Goal: Information Seeking & Learning: Learn about a topic

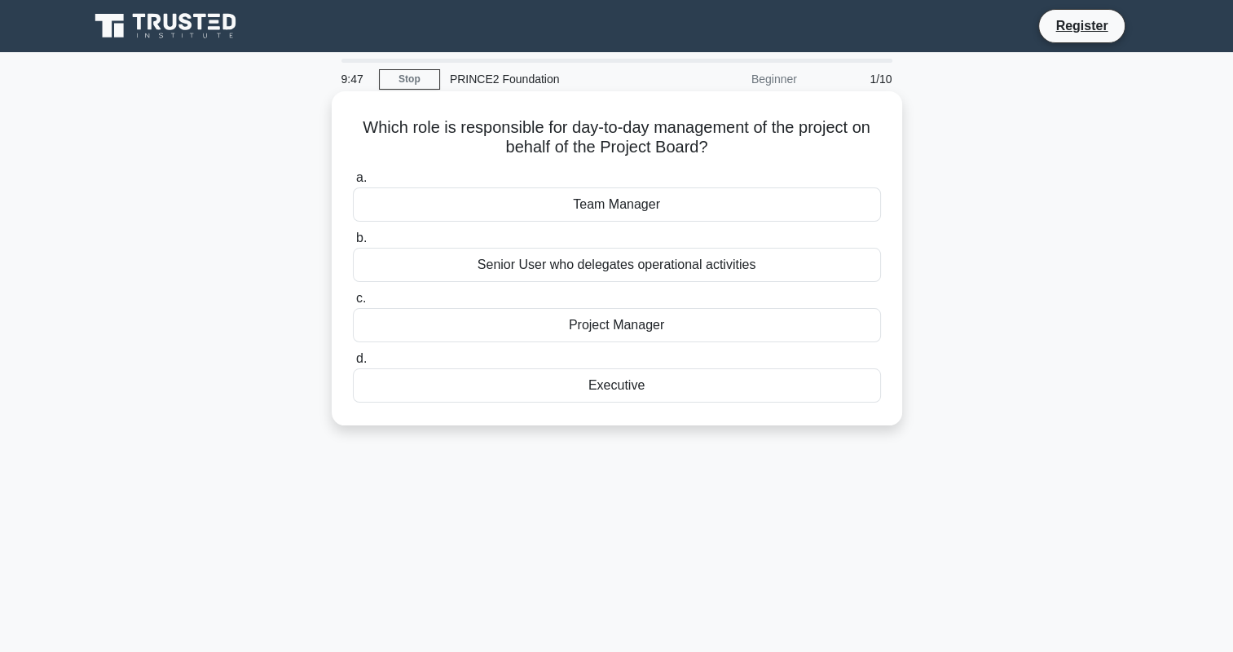
click at [620, 321] on div "Project Manager" at bounding box center [617, 325] width 528 height 34
click at [353, 304] on input "c. Project Manager" at bounding box center [353, 298] width 0 height 11
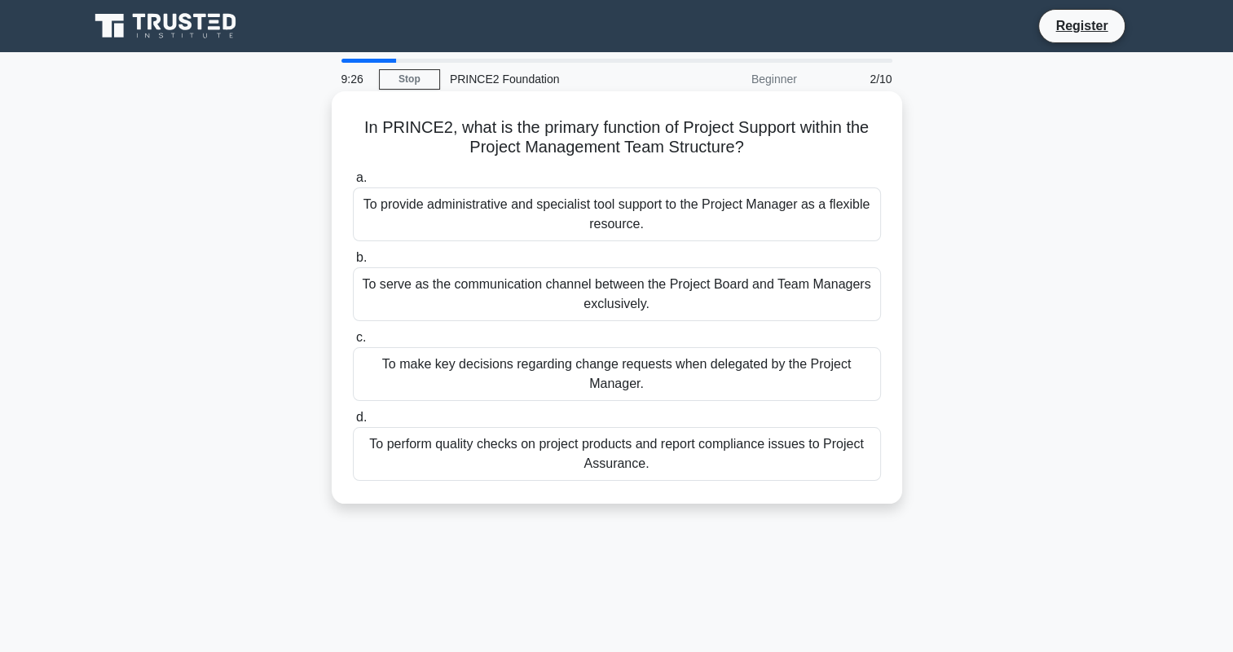
click at [650, 456] on div "To perform quality checks on project products and report compliance issues to P…" at bounding box center [617, 454] width 528 height 54
click at [353, 423] on input "d. To perform quality checks on project products and report compliance issues t…" at bounding box center [353, 417] width 0 height 11
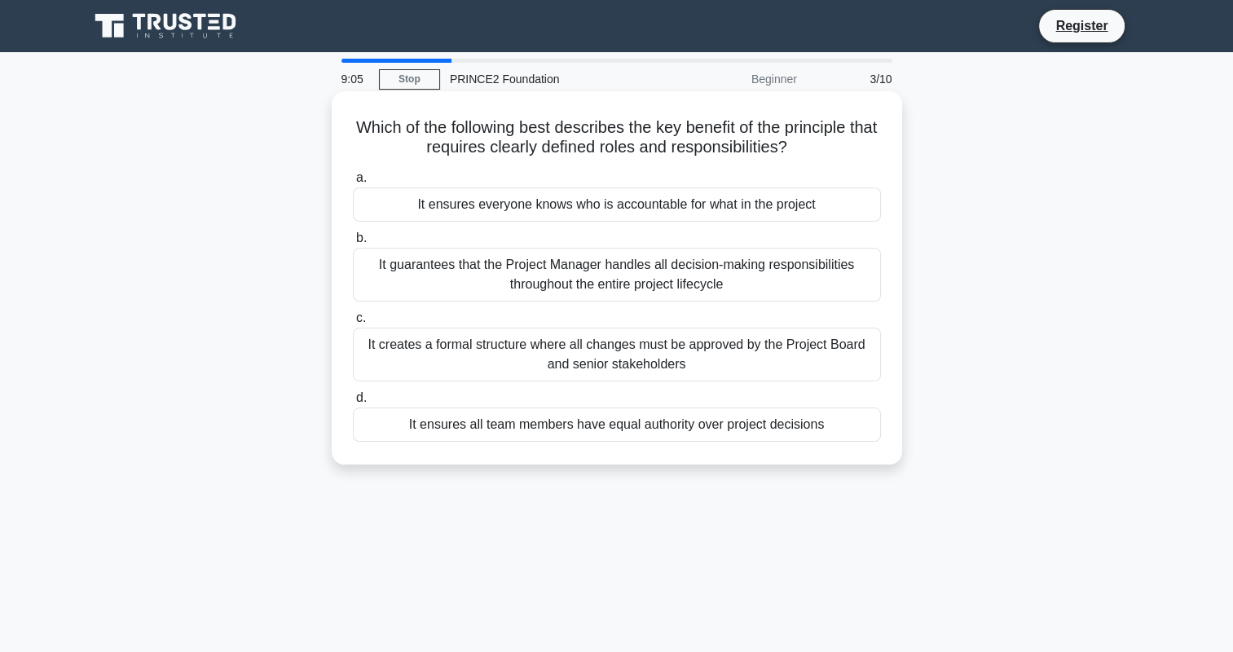
click at [741, 202] on div "It ensures everyone knows who is accountable for what in the project" at bounding box center [617, 204] width 528 height 34
click at [353, 183] on input "a. It ensures everyone knows who is accountable for what in the project" at bounding box center [353, 178] width 0 height 11
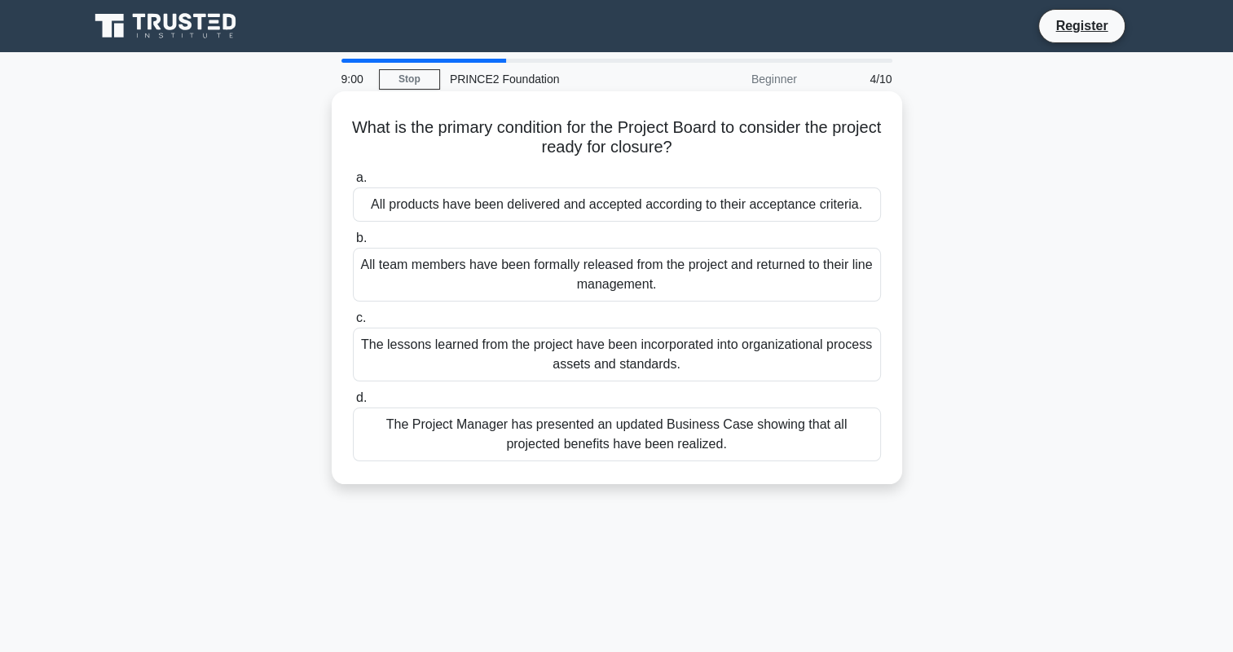
click at [585, 284] on div "All team members have been formally released from the project and returned to t…" at bounding box center [617, 275] width 528 height 54
click at [353, 244] on input "b. All team members have been formally released from the project and returned t…" at bounding box center [353, 238] width 0 height 11
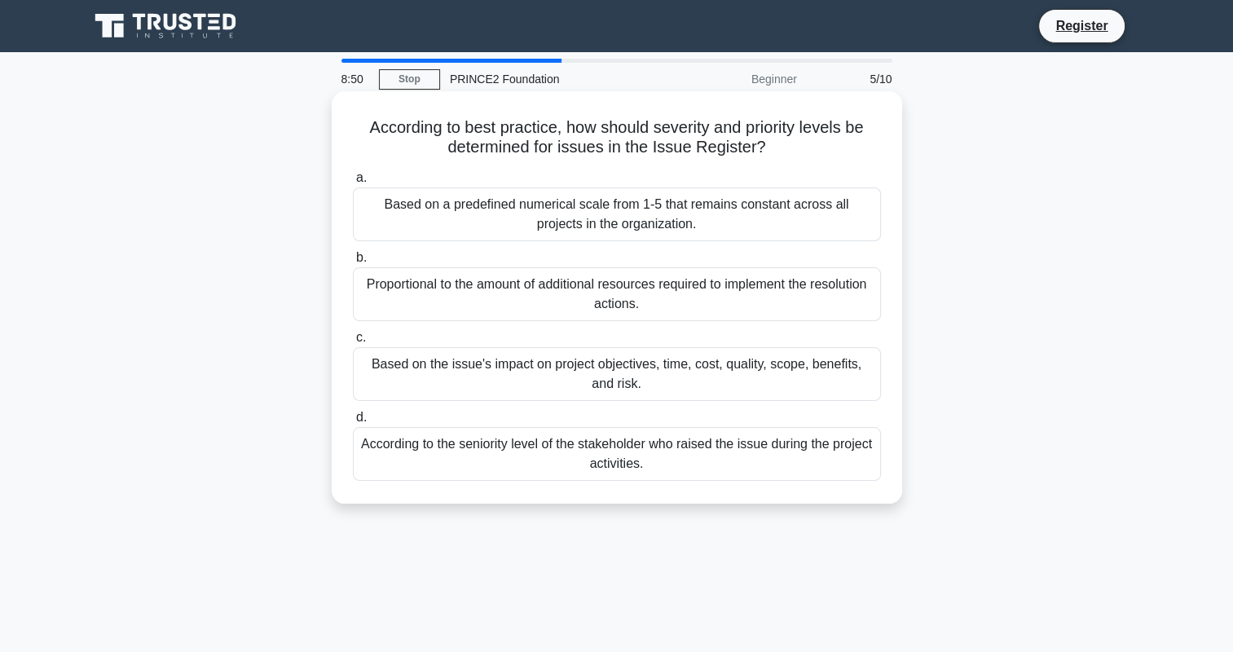
click at [665, 226] on div "Based on a predefined numerical scale from 1-5 that remains constant across all…" at bounding box center [617, 214] width 528 height 54
click at [353, 183] on input "a. Based on a predefined numerical scale from 1-5 that remains constant across …" at bounding box center [353, 178] width 0 height 11
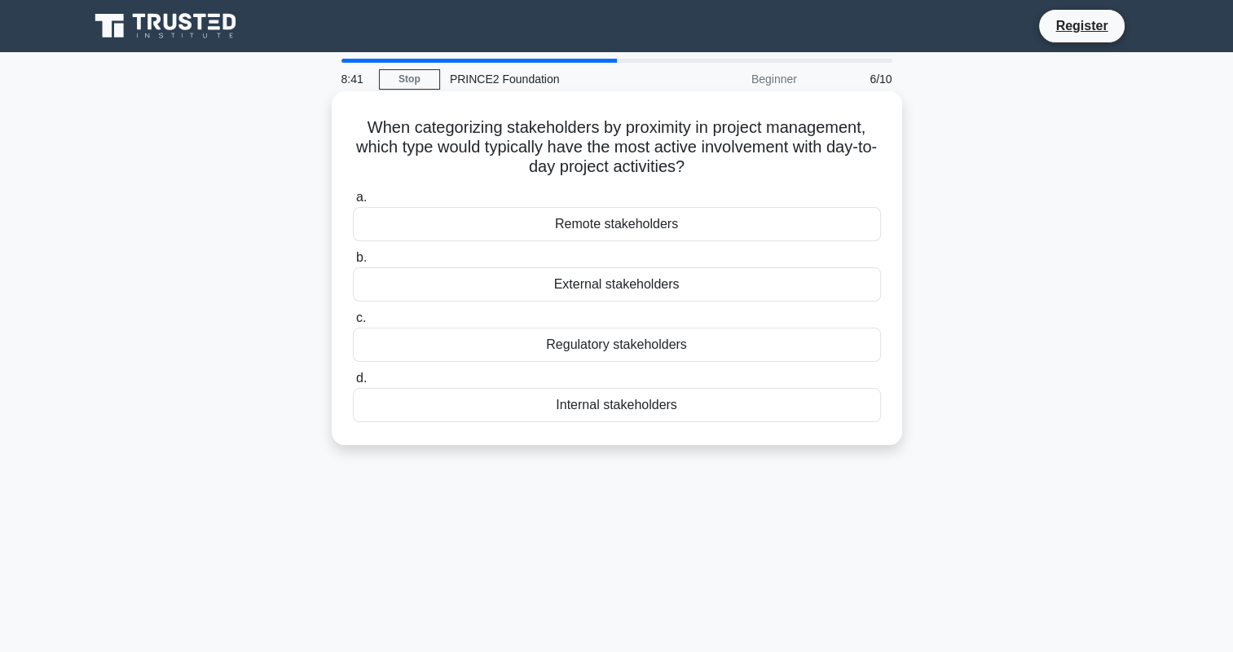
click at [668, 414] on div "Internal stakeholders" at bounding box center [617, 405] width 528 height 34
click at [353, 384] on input "d. Internal stakeholders" at bounding box center [353, 378] width 0 height 11
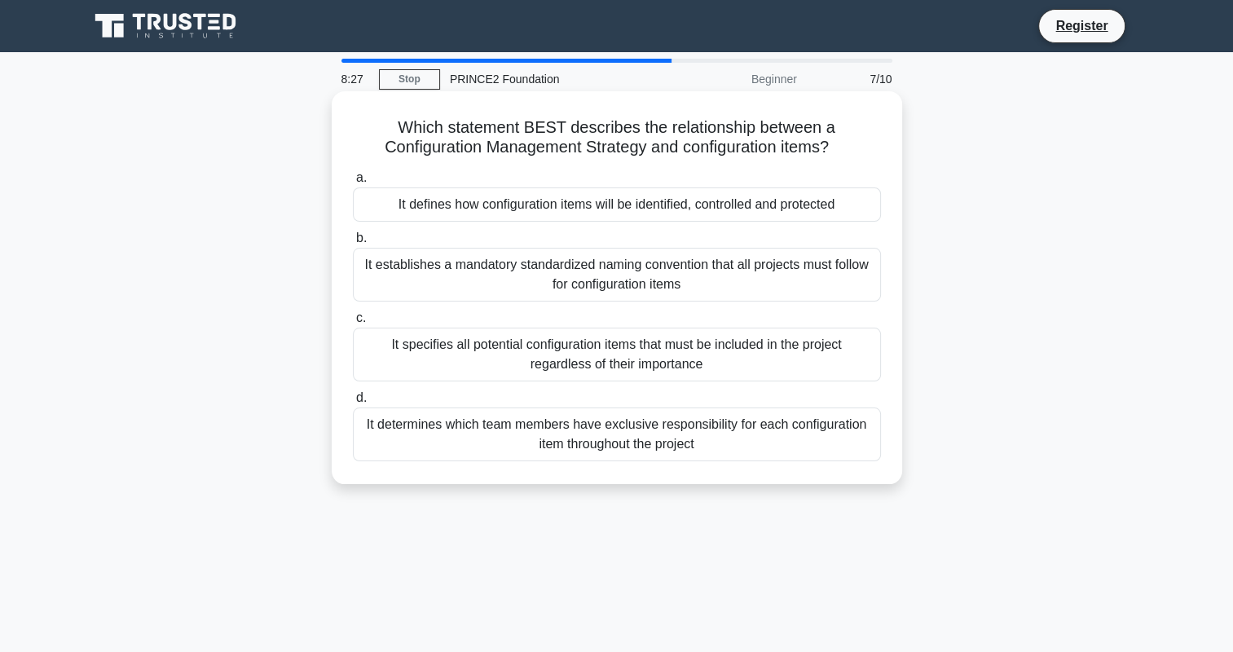
click at [615, 272] on div "It establishes a mandatory standardized naming convention that all projects mus…" at bounding box center [617, 275] width 528 height 54
click at [353, 244] on input "b. It establishes a mandatory standardized naming convention that all projects …" at bounding box center [353, 238] width 0 height 11
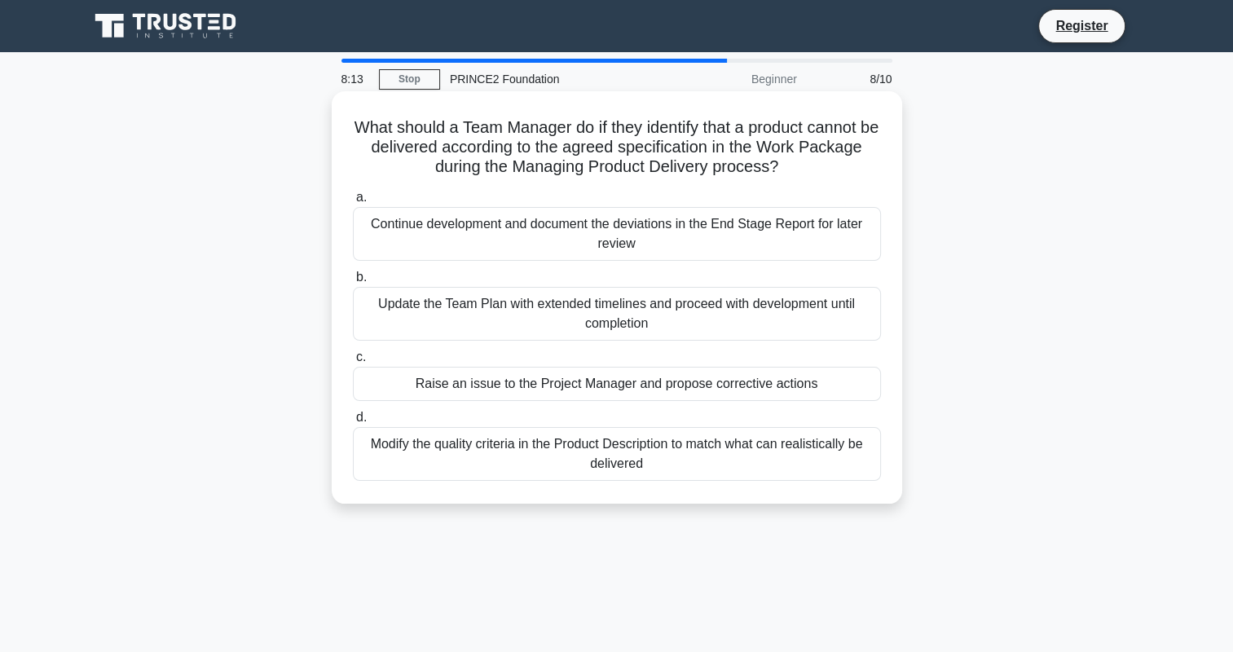
click at [737, 317] on div "Update the Team Plan with extended timelines and proceed with development until…" at bounding box center [617, 314] width 528 height 54
click at [353, 283] on input "b. Update the Team Plan with extended timelines and proceed with development un…" at bounding box center [353, 277] width 0 height 11
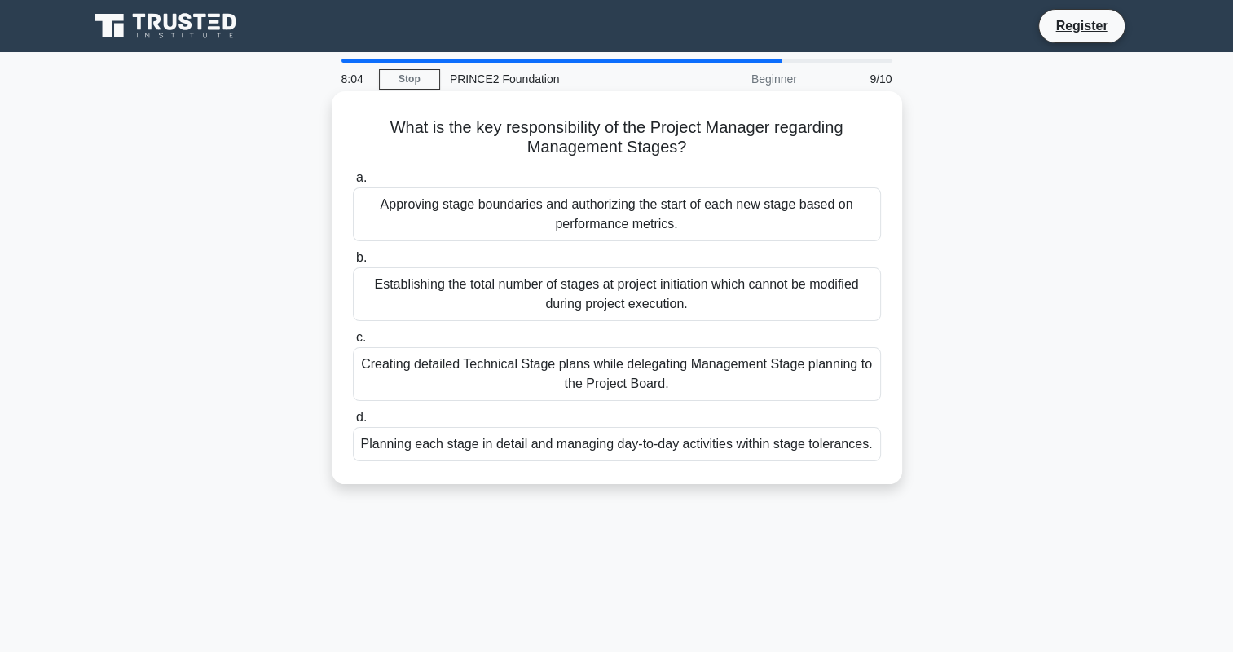
click at [711, 447] on div "Planning each stage in detail and managing day-to-day activities within stage t…" at bounding box center [617, 444] width 528 height 34
click at [353, 423] on input "d. Planning each stage in detail and managing day-to-day activities within stag…" at bounding box center [353, 417] width 0 height 11
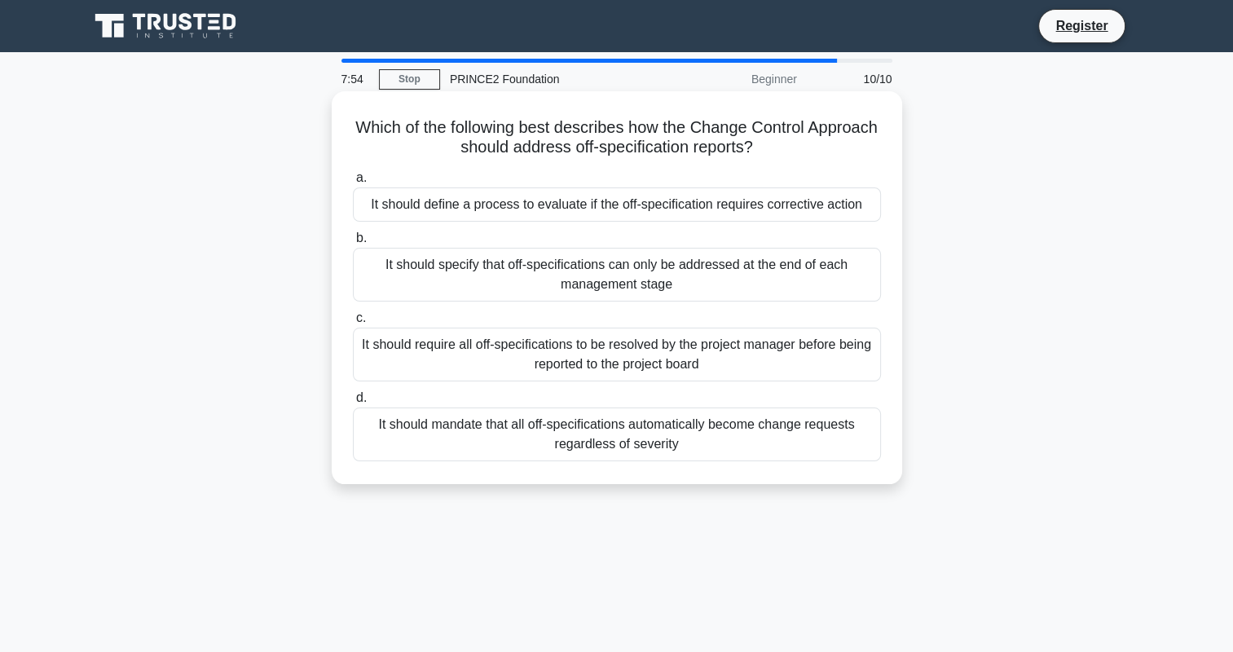
click at [672, 436] on div "It should mandate that all off-specifications automatically become change reque…" at bounding box center [617, 435] width 528 height 54
click at [353, 403] on input "d. It should mandate that all off-specifications automatically become change re…" at bounding box center [353, 398] width 0 height 11
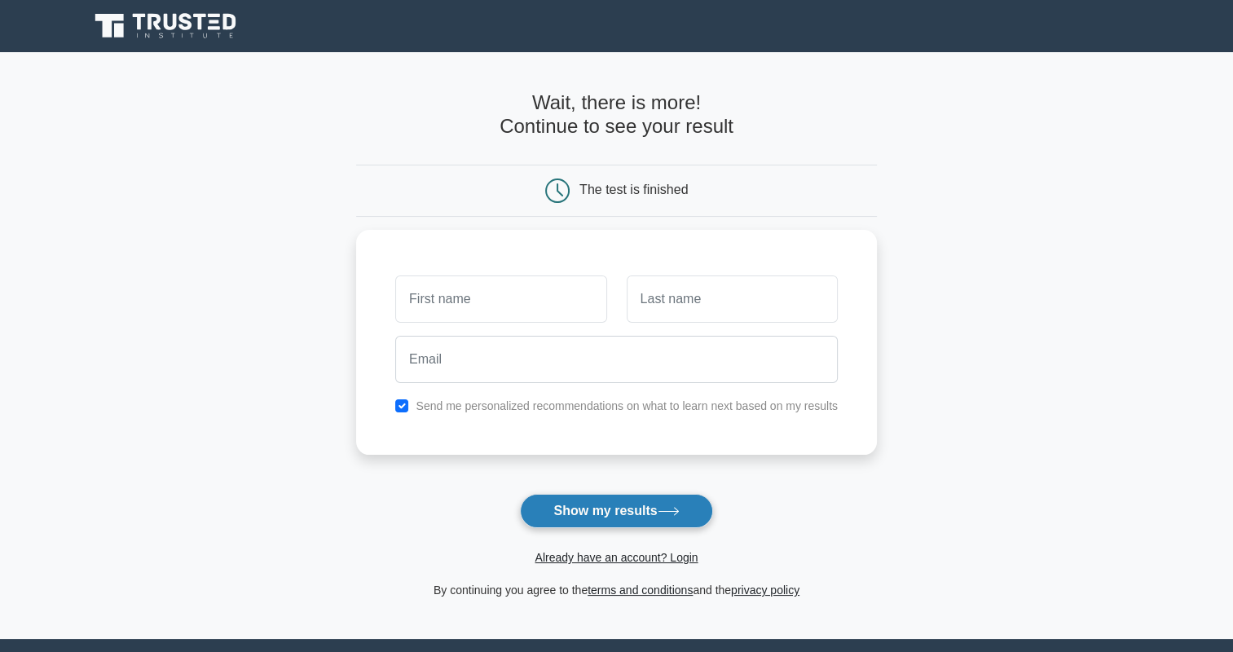
click at [619, 505] on button "Show my results" at bounding box center [616, 511] width 192 height 34
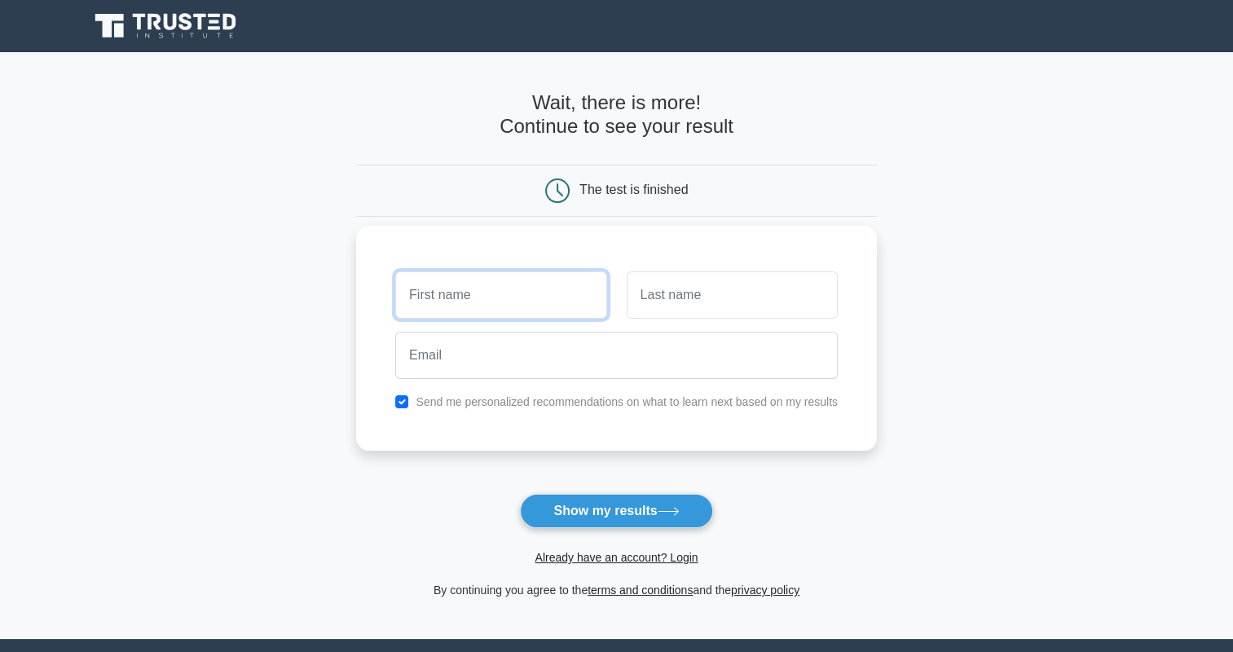
click at [528, 303] on input "text" at bounding box center [500, 294] width 211 height 47
click at [453, 304] on input "text" at bounding box center [500, 294] width 211 height 47
click at [1029, 306] on main "Wait, there is more! Continue to see your result The test is finished and the" at bounding box center [616, 345] width 1233 height 587
